Goal: Information Seeking & Learning: Check status

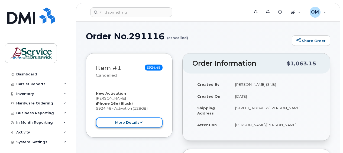
click at [142, 126] on button "more details" at bounding box center [129, 122] width 67 height 10
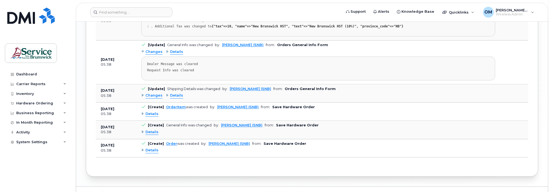
scroll to position [750, 0]
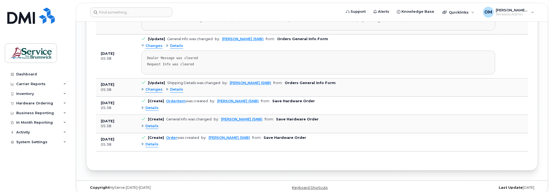
click at [150, 142] on span "Details" at bounding box center [152, 144] width 13 height 5
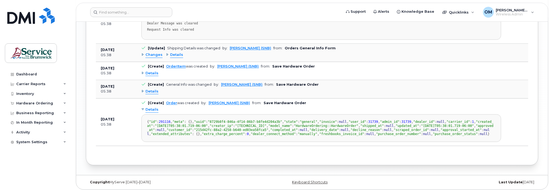
scroll to position [772, 0]
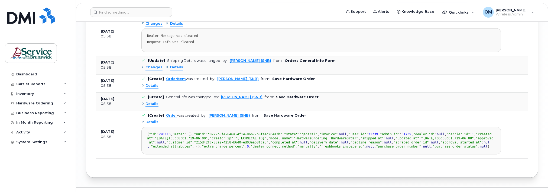
click at [143, 101] on div "Details" at bounding box center [149, 103] width 17 height 5
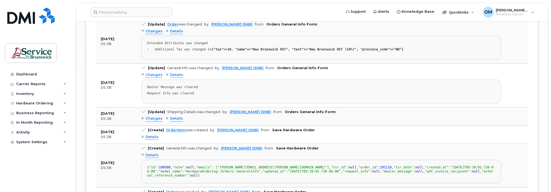
scroll to position [718, 0]
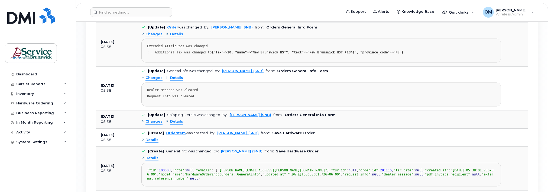
click at [144, 137] on div "Details" at bounding box center [149, 139] width 17 height 5
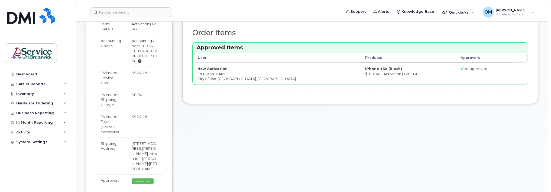
scroll to position [0, 0]
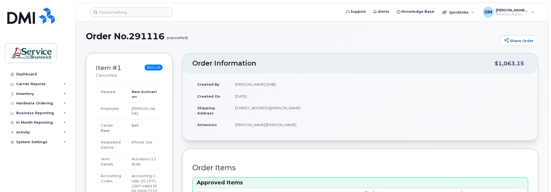
click at [132, 34] on h1 "Order No.291116 (cancelled)" at bounding box center [291, 35] width 411 height 9
drag, startPoint x: 132, startPoint y: 34, endPoint x: 167, endPoint y: 35, distance: 35.0
click at [167, 35] on h1 "Order No.291116 (cancelled)" at bounding box center [291, 35] width 411 height 9
copy h1 "291116"
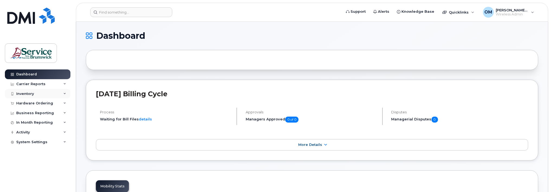
click at [35, 95] on div "Inventory" at bounding box center [38, 94] width 66 height 10
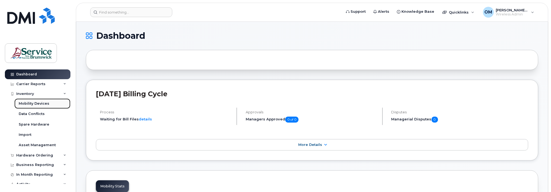
click at [46, 103] on div "Mobility Devices" at bounding box center [34, 103] width 31 height 5
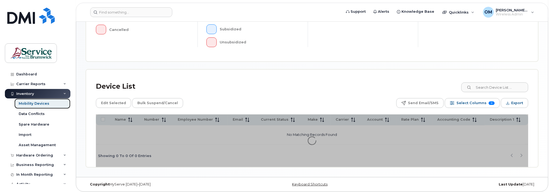
scroll to position [180, 0]
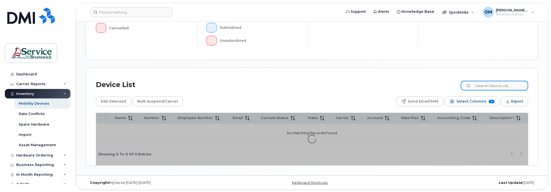
click at [493, 85] on input at bounding box center [494, 86] width 67 height 10
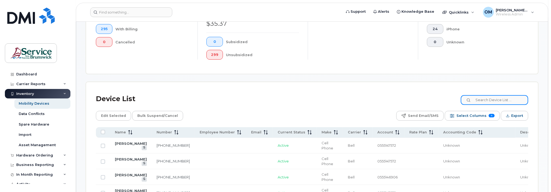
scroll to position [194, 0]
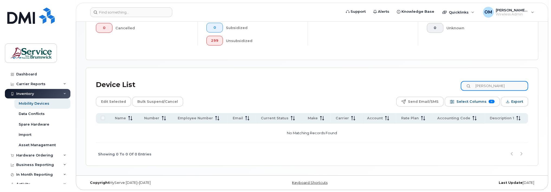
type input "[PERSON_NAME]"
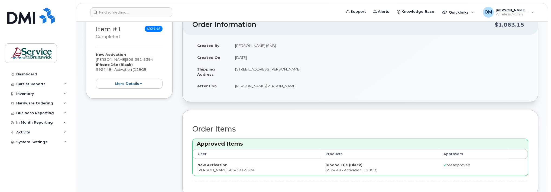
scroll to position [54, 0]
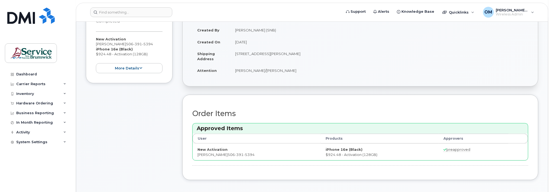
drag, startPoint x: 124, startPoint y: 145, endPoint x: 124, endPoint y: 177, distance: 32.5
click at [124, 145] on div "Item #1 completed $924.48 New Activation Katelyn Melvin 506 391 5394 iPhone 16e…" at bounding box center [129, 93] width 87 height 189
click at [399, 85] on div "Created By Slipp, Cameron (SNB) Created On May 21, 2025 Shipping Address 25 Rue…" at bounding box center [361, 52] width 356 height 67
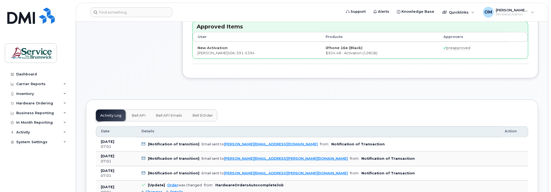
scroll to position [217, 0]
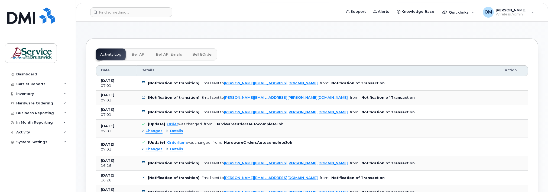
click at [170, 130] on span "Details" at bounding box center [176, 130] width 13 height 5
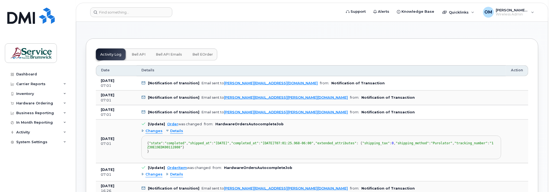
click at [170, 130] on span "Details" at bounding box center [176, 130] width 13 height 5
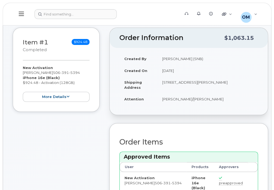
scroll to position [1, 0]
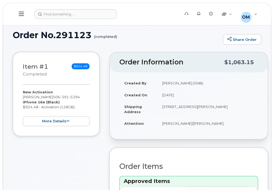
click at [268, 9] on header "Support Alerts Knowledge Base Quicklinks Suspend / Cancel Device Change SIM Car…" at bounding box center [137, 14] width 268 height 23
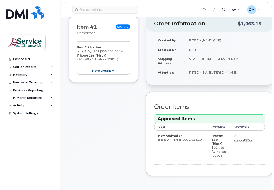
scroll to position [0, 0]
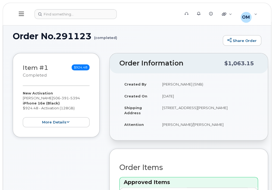
click at [18, 14] on button at bounding box center [21, 14] width 17 height 16
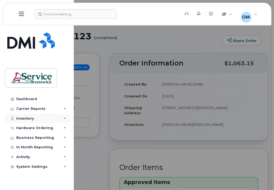
click at [38, 121] on div "Inventory" at bounding box center [38, 119] width 66 height 10
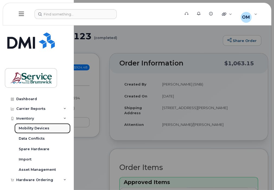
click at [39, 128] on div "Mobility Devices" at bounding box center [34, 128] width 31 height 5
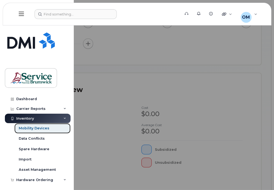
scroll to position [136, 0]
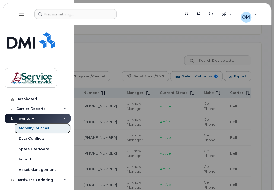
scroll to position [339, 0]
click at [216, 57] on div at bounding box center [137, 95] width 274 height 190
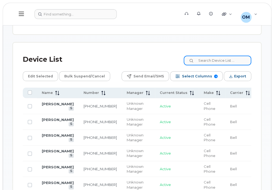
click at [216, 57] on input at bounding box center [216, 61] width 67 height 10
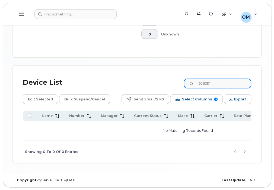
scroll to position [314, 0]
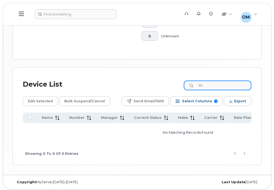
type input "5"
type input "melvi"
